Goal: Use online tool/utility: Utilize a website feature to perform a specific function

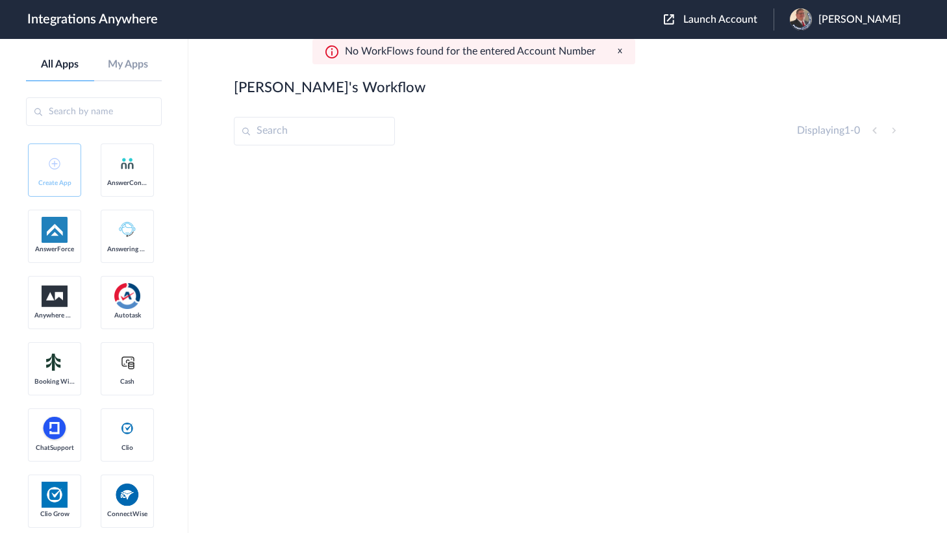
click at [723, 25] on button "Launch Account" at bounding box center [719, 20] width 110 height 12
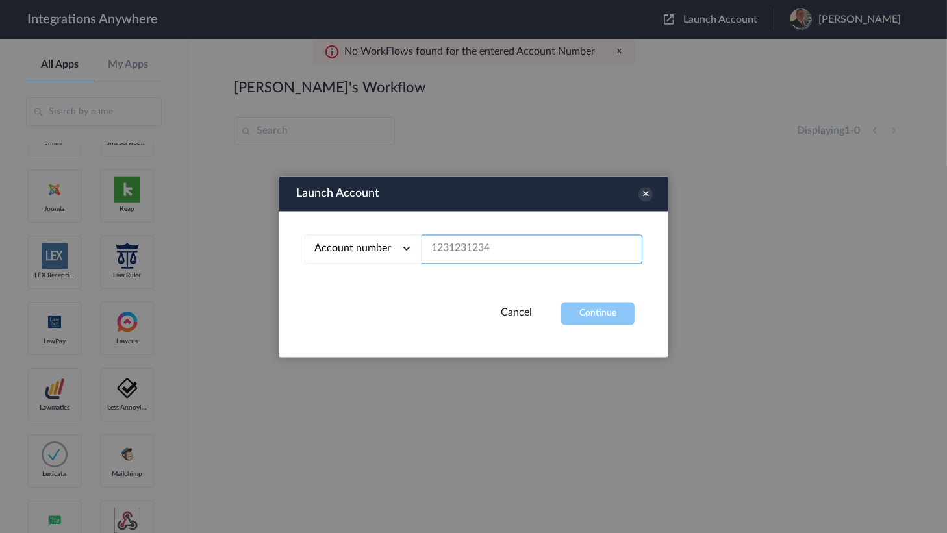
click at [462, 244] on input "text" at bounding box center [532, 249] width 221 height 29
paste input "8286334225"
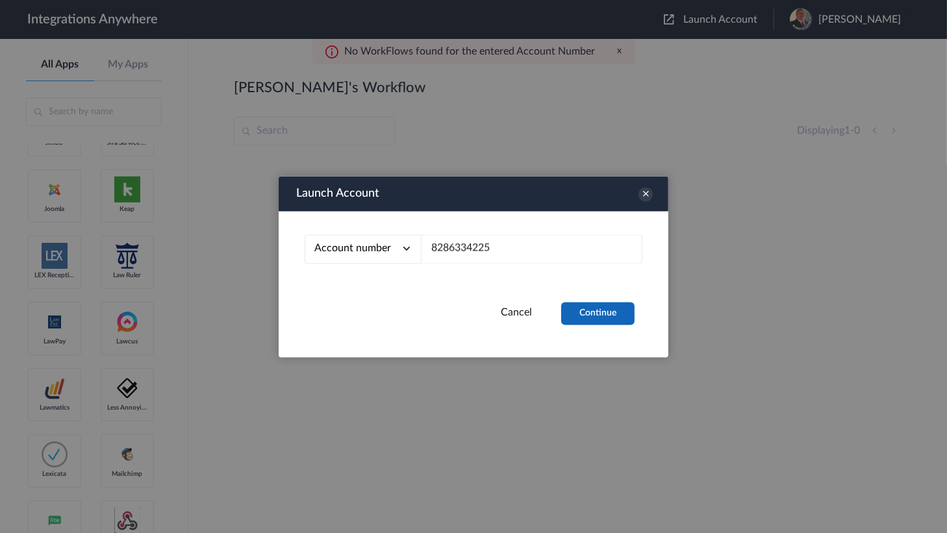
click at [598, 312] on button "Continue" at bounding box center [597, 313] width 73 height 23
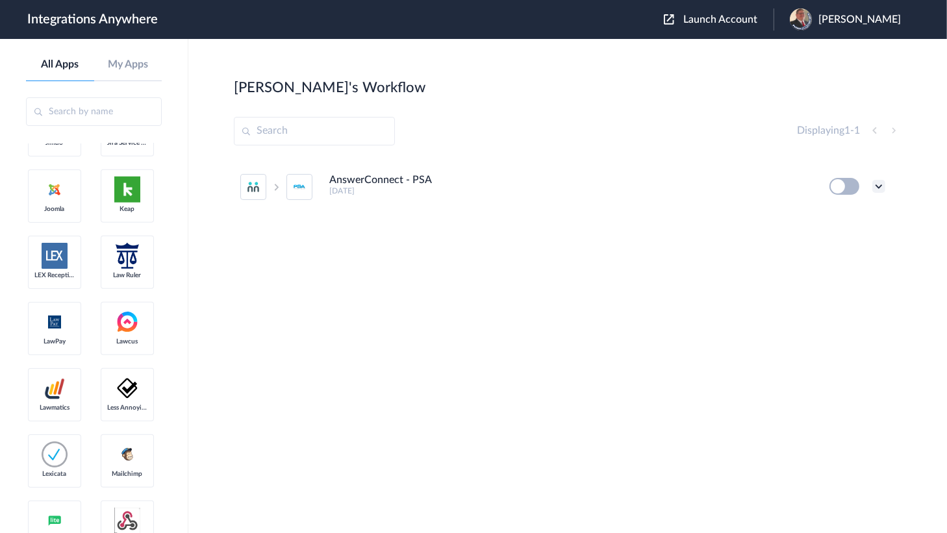
click at [885, 188] on icon at bounding box center [879, 186] width 13 height 13
click at [853, 220] on li "Edit" at bounding box center [843, 217] width 84 height 24
click at [636, 103] on section "[PERSON_NAME]'s Workflow Create Displaying 1 - 1 AnswerConnect - PSA [DATE] Edi…" at bounding box center [568, 325] width 668 height 494
click at [823, 19] on div "[PERSON_NAME]" at bounding box center [852, 19] width 124 height 22
click at [810, 56] on link "My Account" at bounding box center [808, 52] width 49 height 9
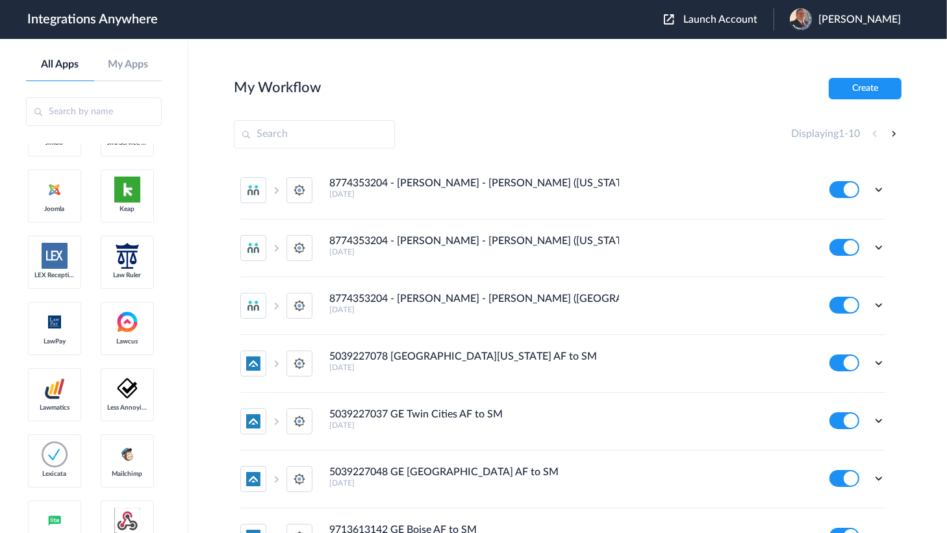
click at [728, 19] on span "Launch Account" at bounding box center [721, 19] width 74 height 10
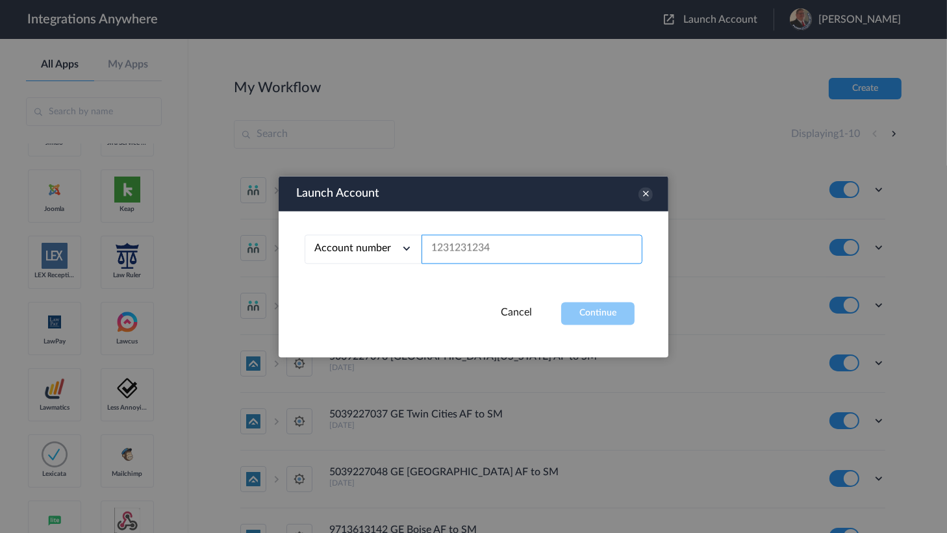
click at [455, 252] on input "text" at bounding box center [532, 249] width 221 height 29
paste input "8773511202"
type input "8773511202"
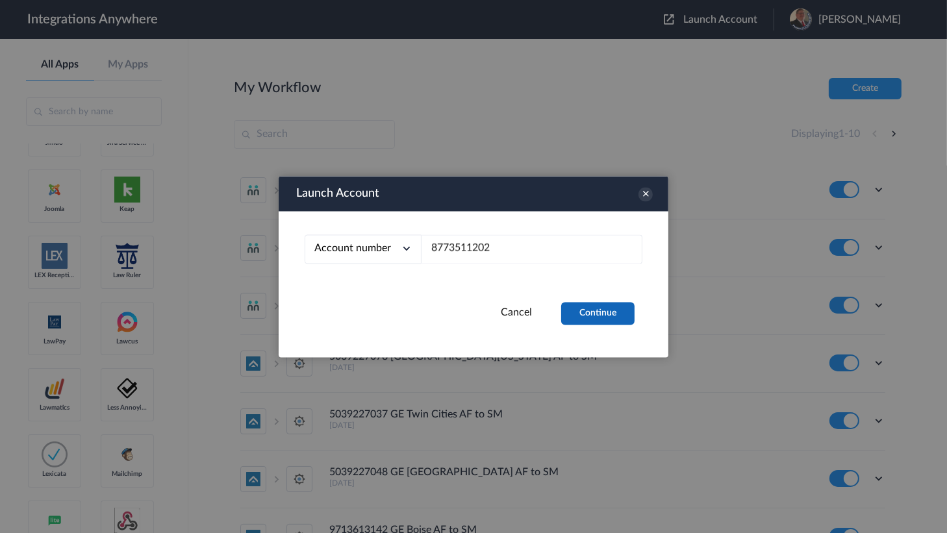
click at [597, 311] on button "Continue" at bounding box center [597, 313] width 73 height 23
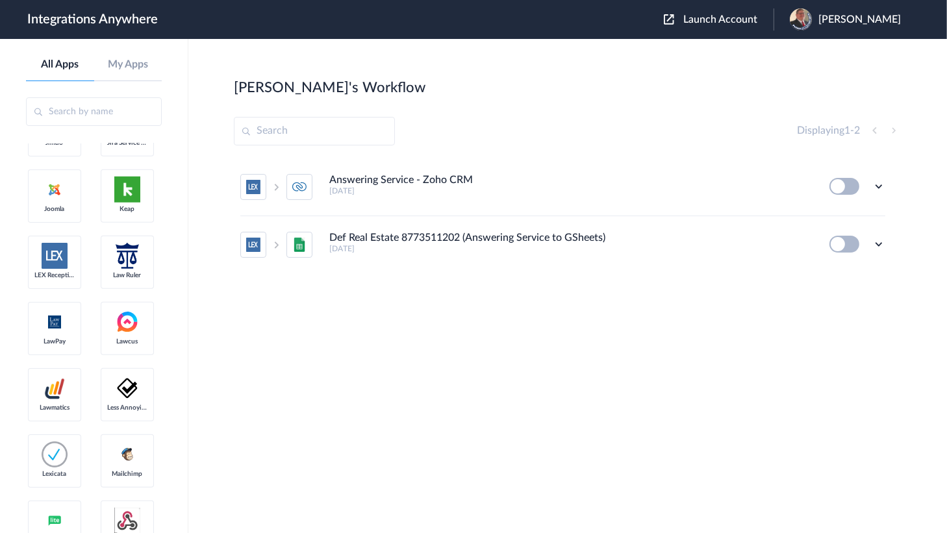
click at [442, 94] on div "[PERSON_NAME]'s Workflow Create" at bounding box center [568, 87] width 668 height 18
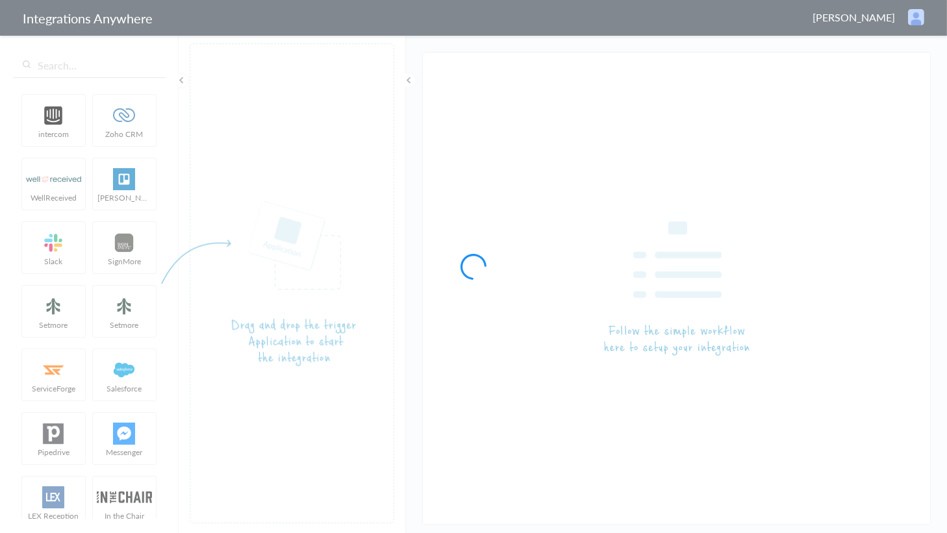
type input "AnswerConnect - PSA"
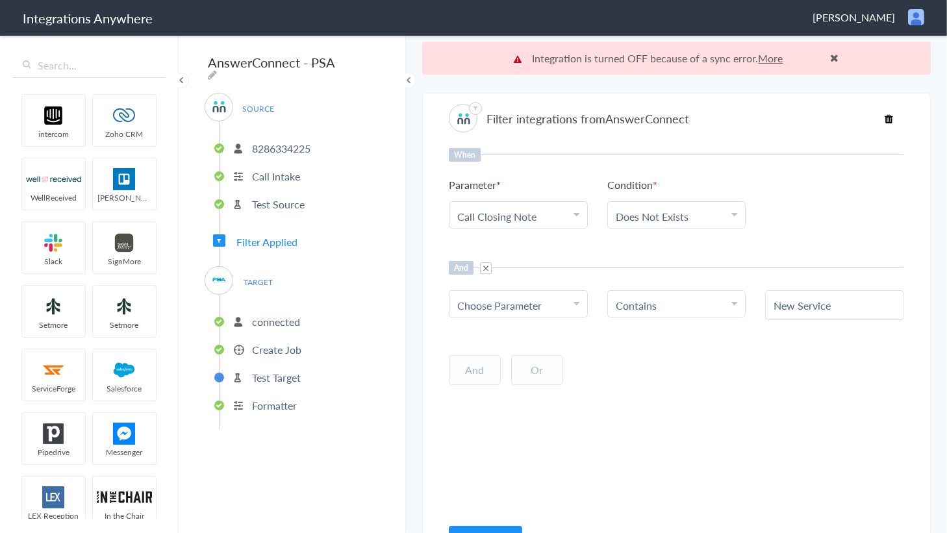
click at [266, 343] on p "Create Job" at bounding box center [276, 349] width 49 height 15
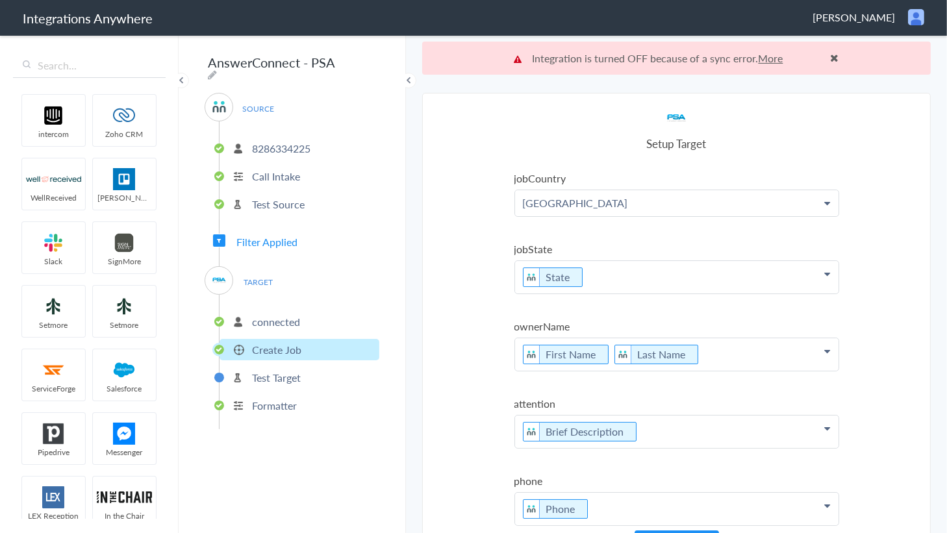
click at [266, 314] on p "connected" at bounding box center [276, 321] width 48 height 15
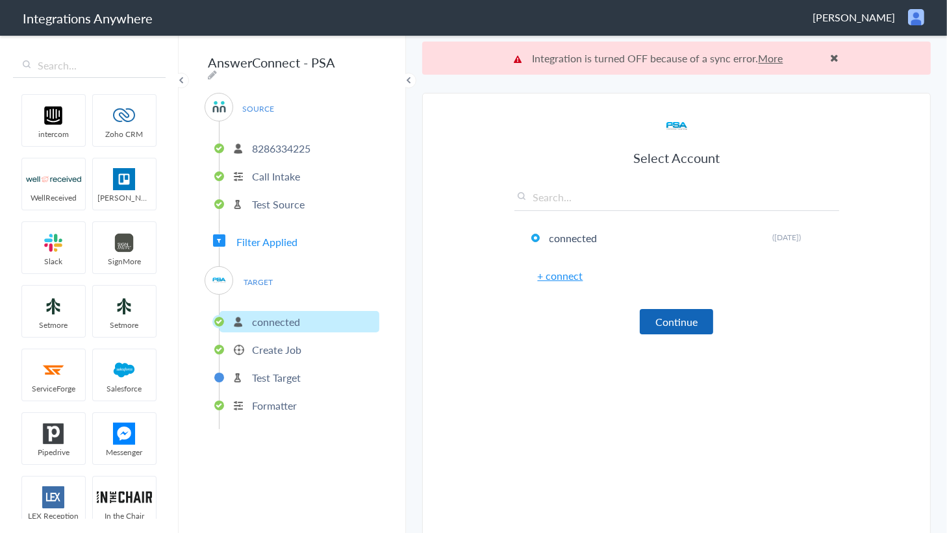
click at [680, 315] on button "Continue" at bounding box center [676, 321] width 73 height 25
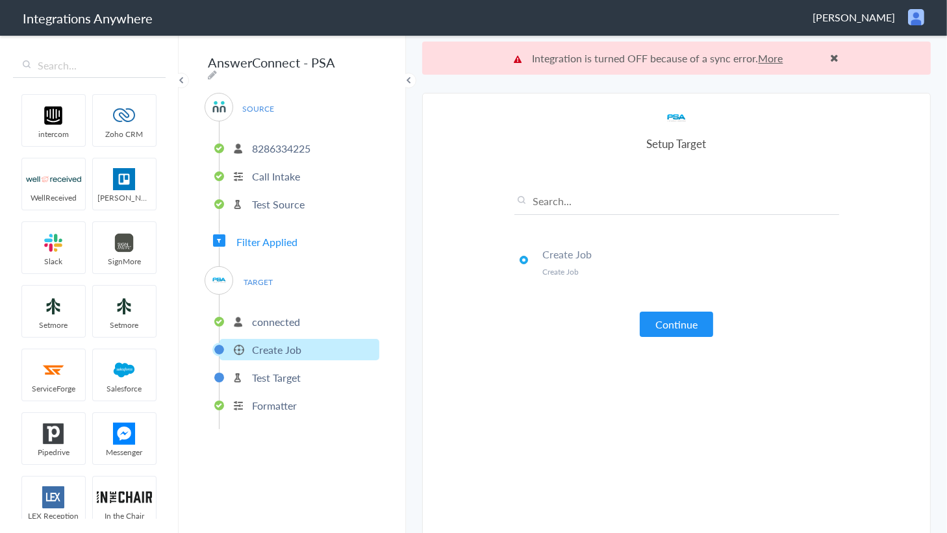
click at [450, 124] on section "Select Account 2525013369 Rename Delete (4 months ago) 2525013364 Rename Delete…" at bounding box center [676, 330] width 509 height 474
